Goal: Task Accomplishment & Management: Complete application form

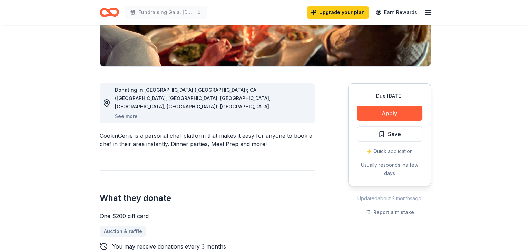
scroll to position [139, 0]
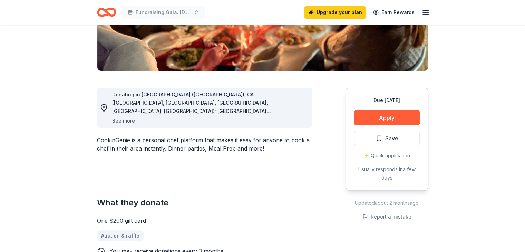
click at [128, 122] on button "See more" at bounding box center [123, 121] width 23 height 8
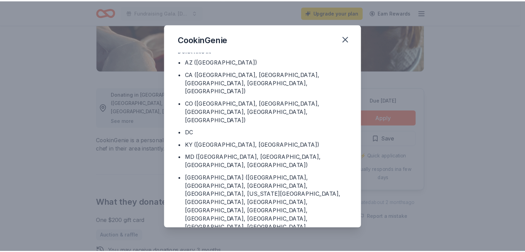
scroll to position [0, 0]
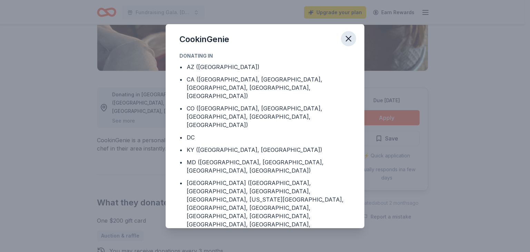
click at [349, 41] on icon "button" at bounding box center [349, 39] width 10 height 10
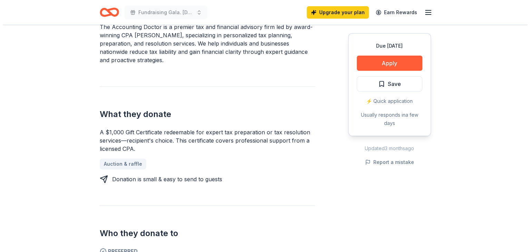
scroll to position [226, 0]
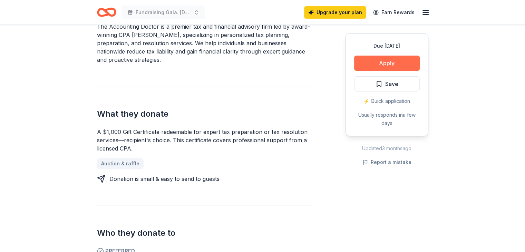
click at [390, 66] on button "Apply" at bounding box center [387, 63] width 66 height 15
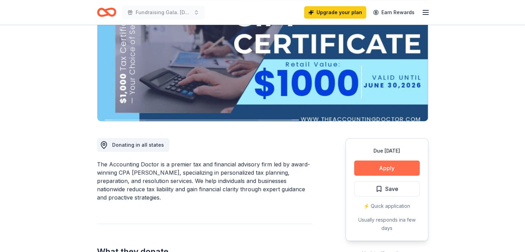
scroll to position [0, 0]
